Goal: Transaction & Acquisition: Purchase product/service

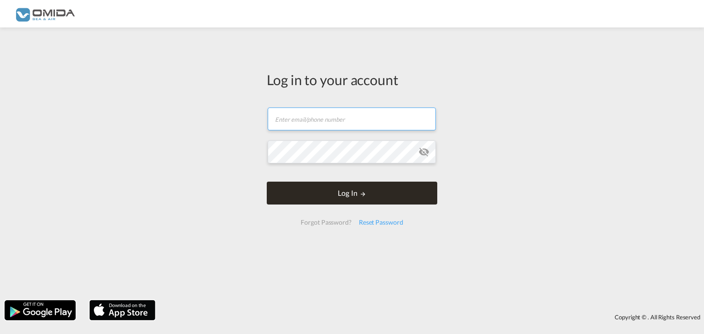
type input "[PERSON_NAME][EMAIL_ADDRESS][DOMAIN_NAME]"
click at [385, 201] on button "Log In" at bounding box center [352, 193] width 170 height 23
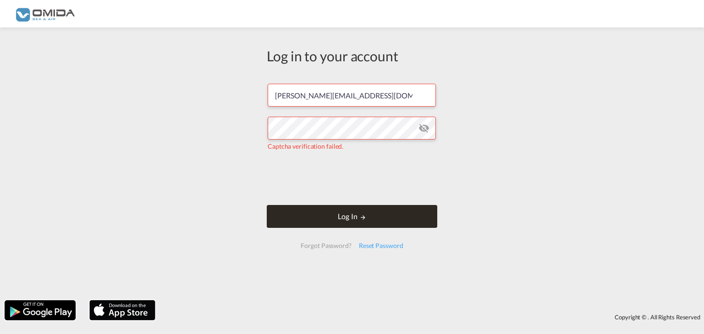
click at [363, 214] on md-icon "LOGIN" at bounding box center [363, 217] width 6 height 6
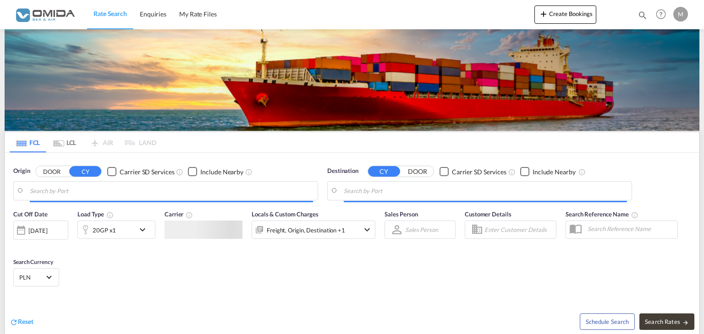
type input "[GEOGRAPHIC_DATA], [GEOGRAPHIC_DATA]"
type input "Gdansk, PLGDN"
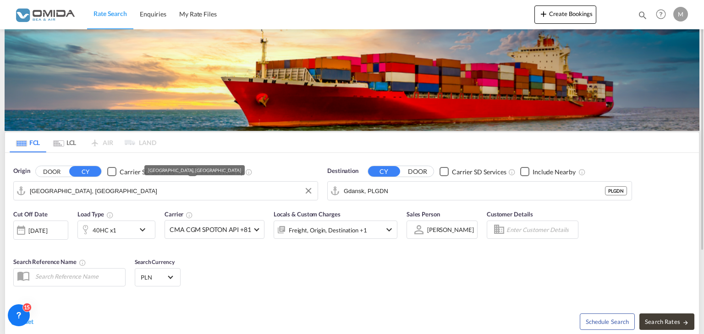
click at [116, 193] on input "[GEOGRAPHIC_DATA], [GEOGRAPHIC_DATA]" at bounding box center [171, 191] width 283 height 14
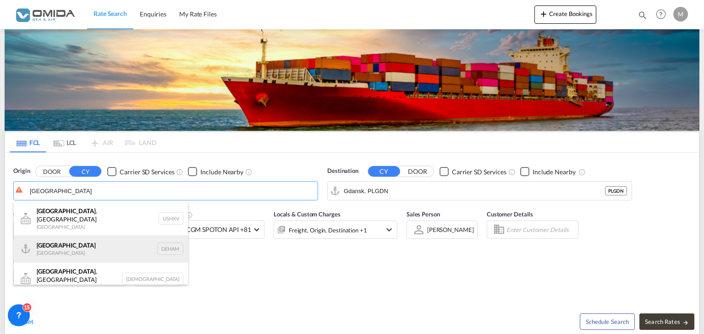
click at [89, 240] on div "[GEOGRAPHIC_DATA] [GEOGRAPHIC_DATA] DEHAM" at bounding box center [101, 248] width 174 height 27
type input "[GEOGRAPHIC_DATA], [GEOGRAPHIC_DATA]"
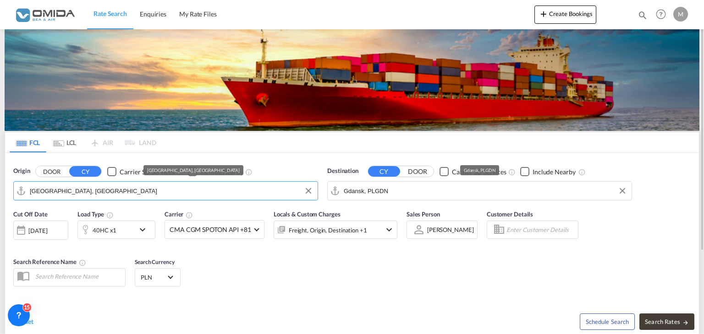
click at [391, 189] on input "Gdansk, PLGDN" at bounding box center [485, 191] width 283 height 14
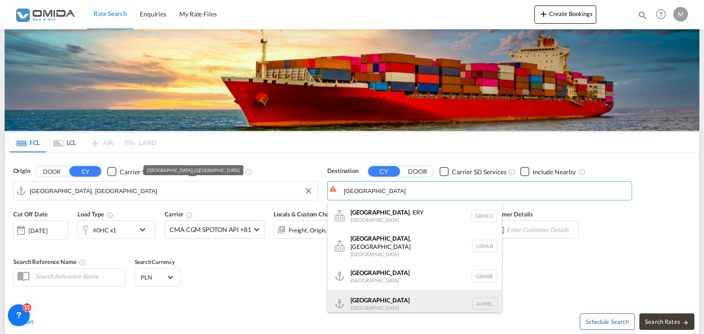
click at [375, 295] on div "[GEOGRAPHIC_DATA] [GEOGRAPHIC_DATA] AUMEL" at bounding box center [414, 303] width 174 height 27
type input "[GEOGRAPHIC_DATA], [GEOGRAPHIC_DATA]"
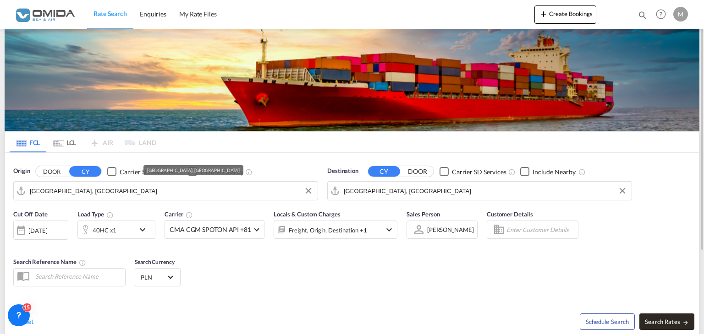
click at [654, 320] on span "Search Rates" at bounding box center [666, 321] width 44 height 7
type input "DEHAM to [GEOGRAPHIC_DATA] / [DATE]"
